Goal: Transaction & Acquisition: Purchase product/service

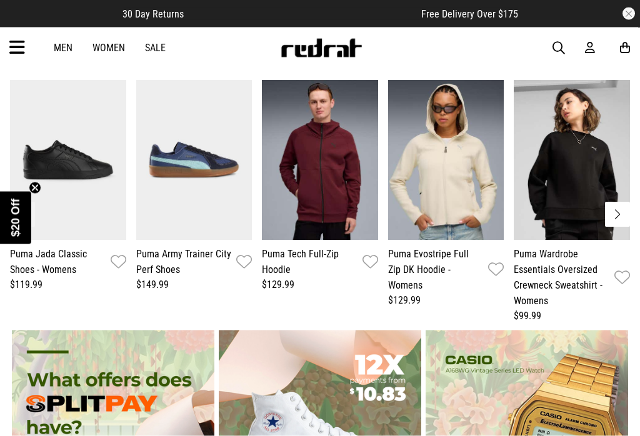
scroll to position [2010, 0]
click at [30, 194] on icon "Close teaser" at bounding box center [35, 188] width 13 height 13
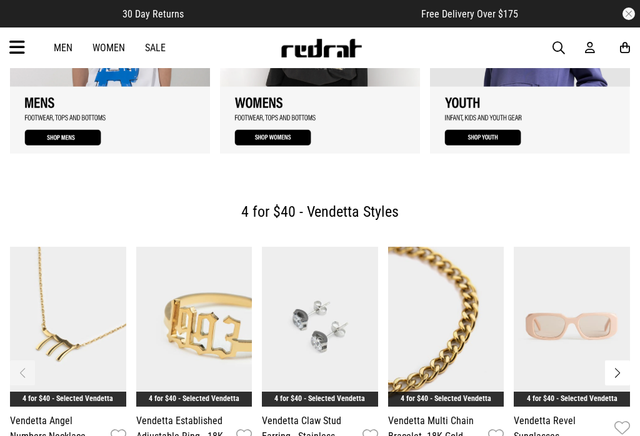
scroll to position [1288, 0]
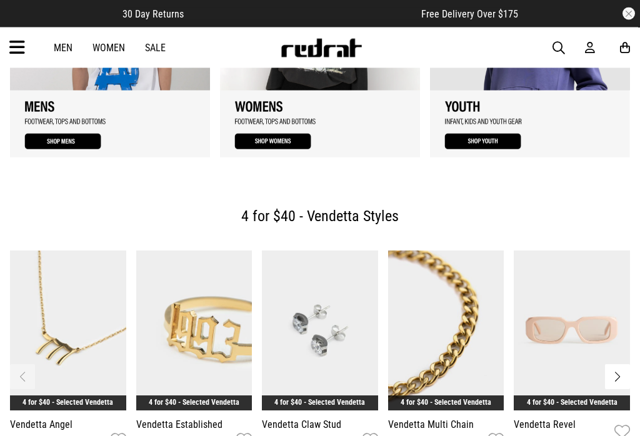
click at [54, 45] on link "Men" at bounding box center [63, 48] width 19 height 12
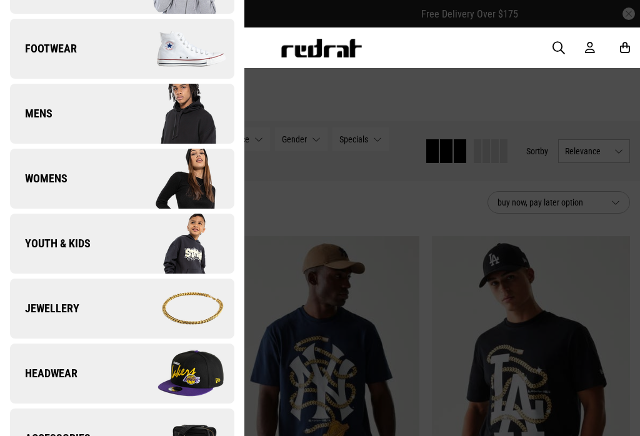
click at [73, 121] on link "Mens" at bounding box center [122, 114] width 224 height 60
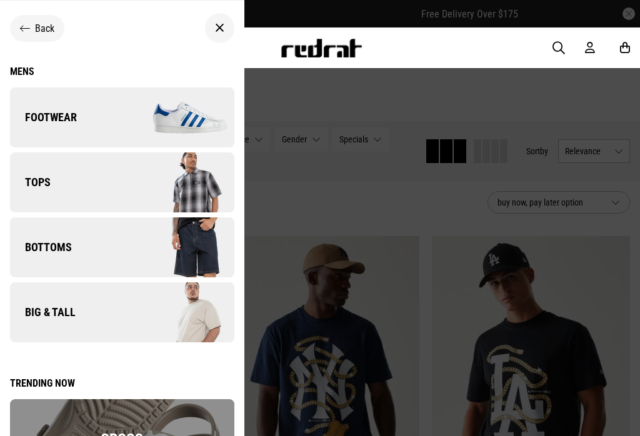
click at [69, 109] on link "Footwear" at bounding box center [122, 118] width 224 height 60
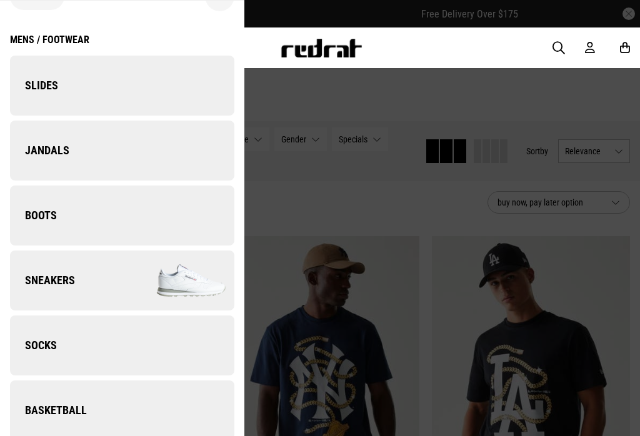
scroll to position [31, 0]
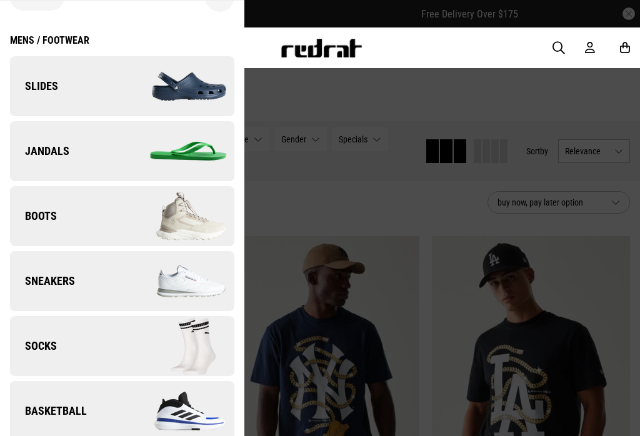
click at [81, 418] on span "Basketball" at bounding box center [48, 411] width 77 height 15
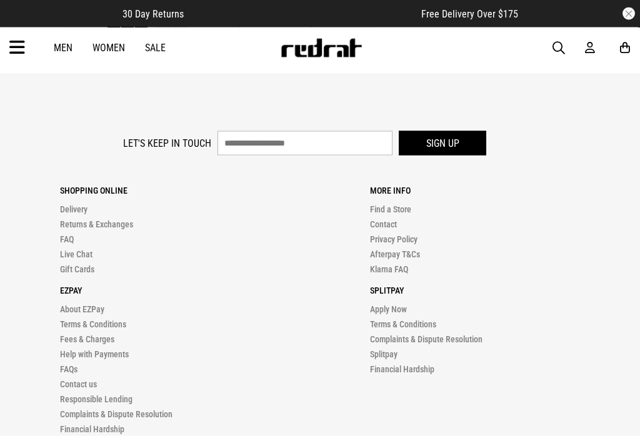
scroll to position [2515, 0]
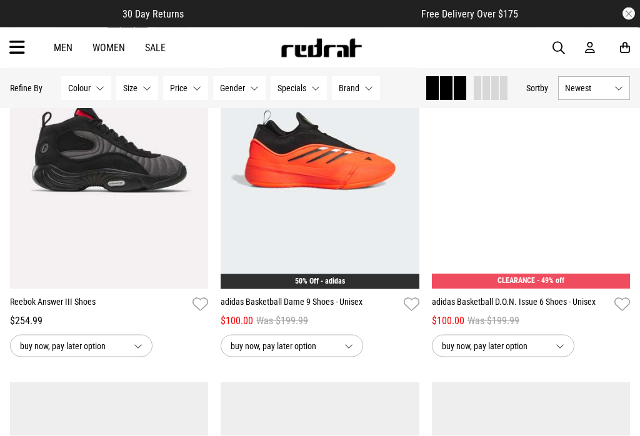
scroll to position [576, 0]
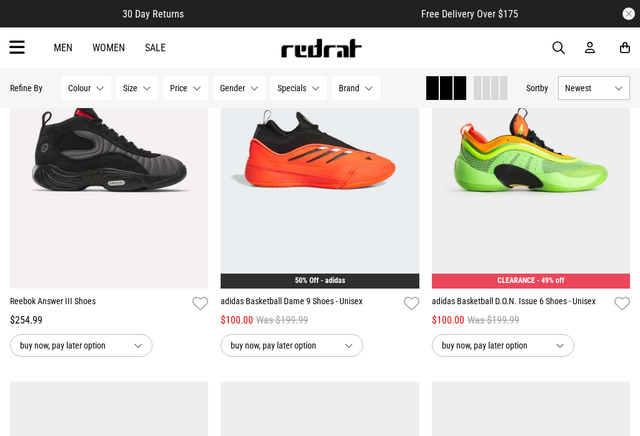
click at [511, 189] on img at bounding box center [531, 150] width 199 height 278
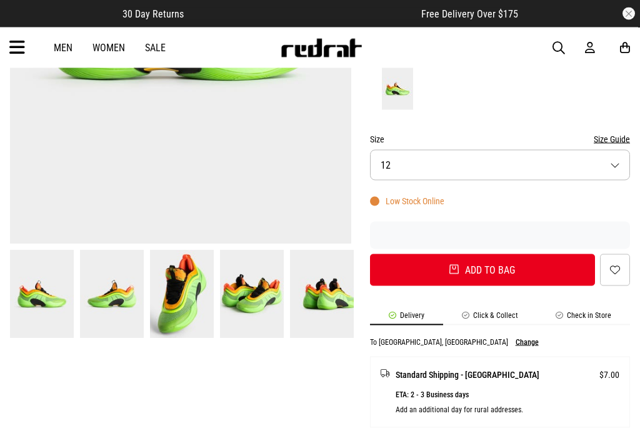
click at [393, 150] on button "Size 12" at bounding box center [500, 165] width 260 height 31
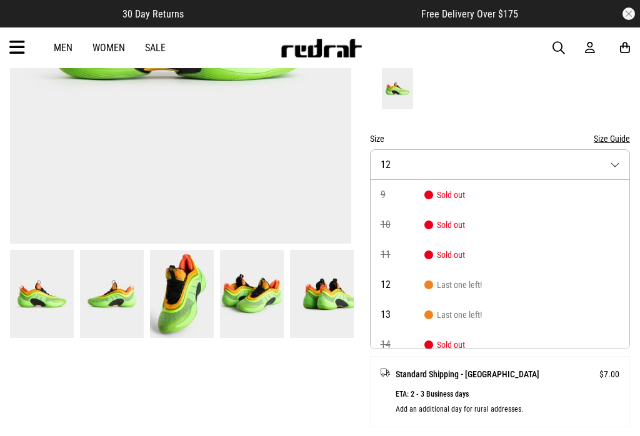
scroll to position [-1, 0]
click at [295, 124] on img at bounding box center [180, 8] width 341 height 471
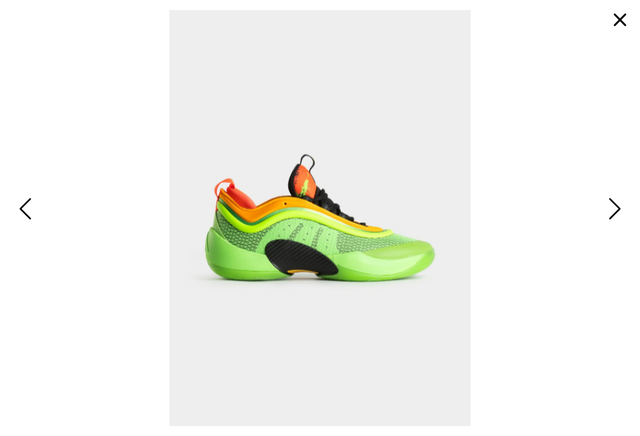
click at [616, 31] on button "button" at bounding box center [620, 20] width 30 height 30
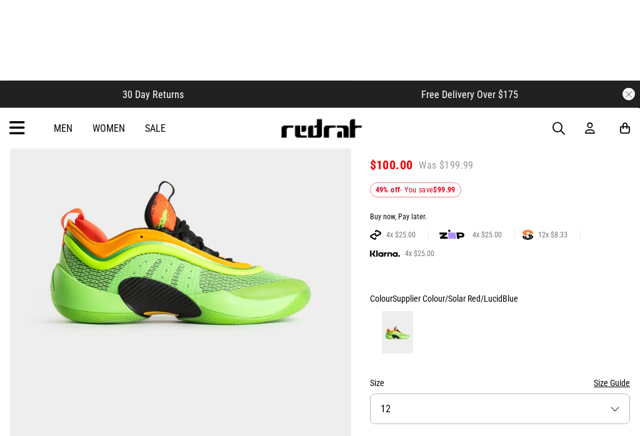
scroll to position [0, 0]
